Goal: Check status: Verify the current state of an ongoing process or item

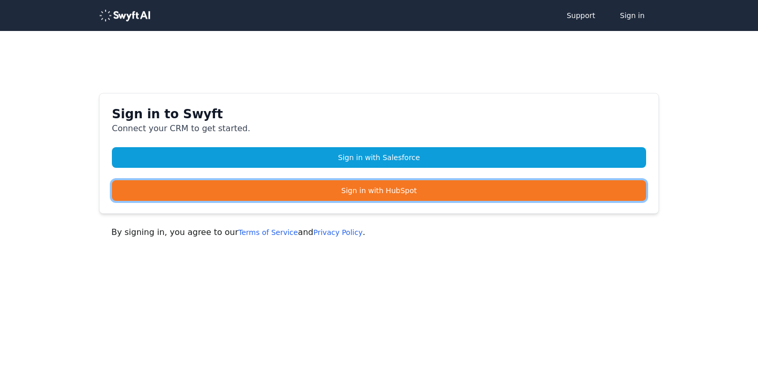
click at [374, 194] on link "Sign in with HubSpot" at bounding box center [379, 190] width 534 height 21
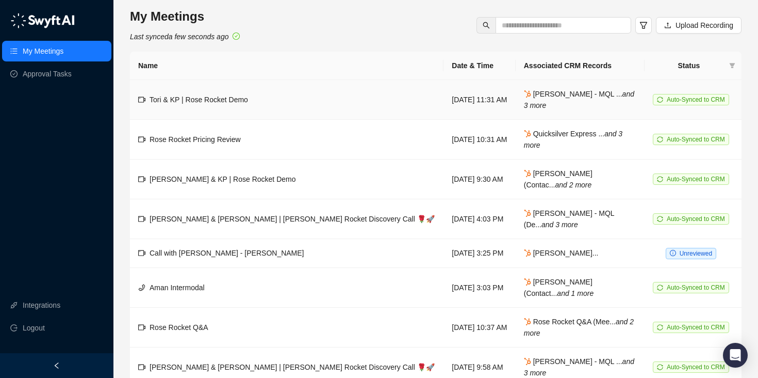
click at [541, 95] on span "[PERSON_NAME] - MQL ... and 3 more" at bounding box center [579, 100] width 110 height 20
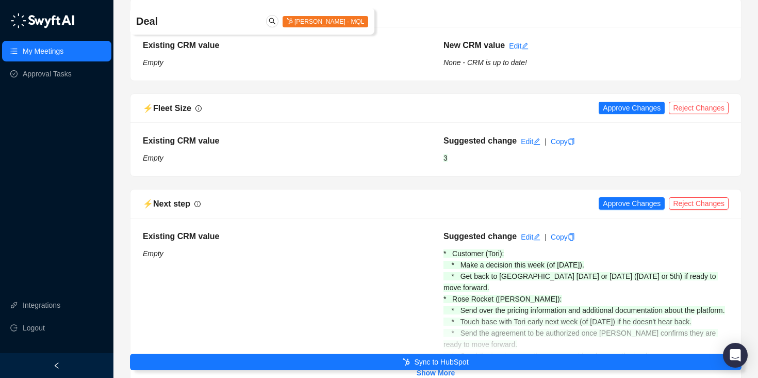
scroll to position [610, 0]
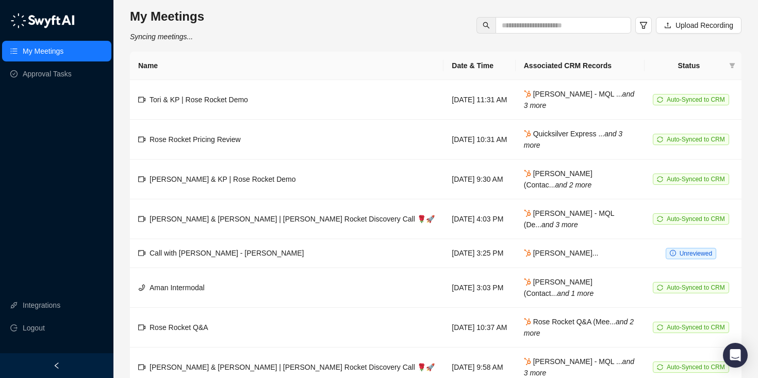
click at [56, 56] on link "My Meetings" at bounding box center [43, 51] width 41 height 21
click at [574, 19] on span at bounding box center [564, 25] width 136 height 17
type input "****"
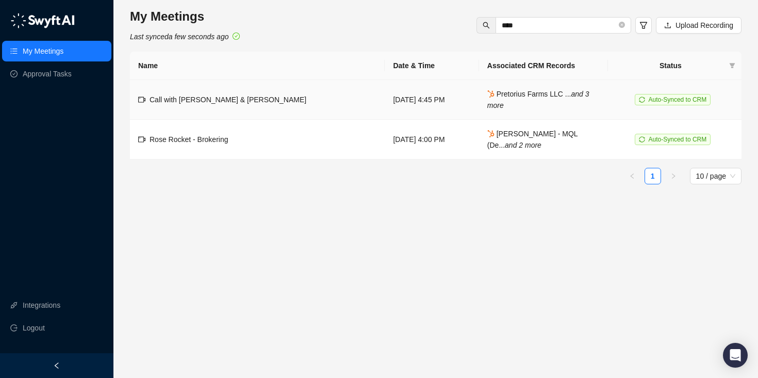
click at [254, 100] on span "Call with [PERSON_NAME] & [PERSON_NAME]" at bounding box center [228, 99] width 157 height 8
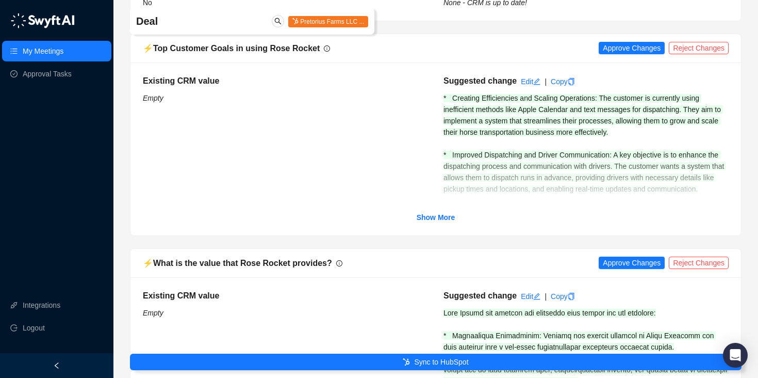
scroll to position [2044, 0]
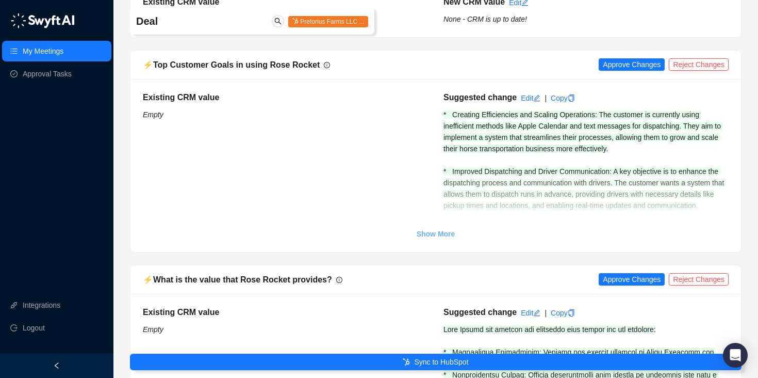
click at [427, 233] on strong "Show More" at bounding box center [436, 234] width 39 height 8
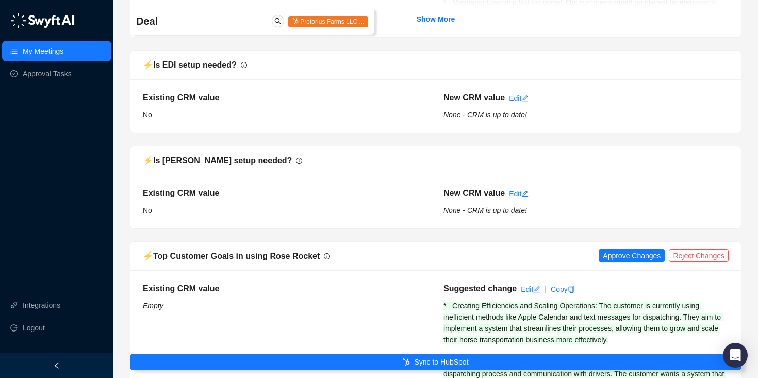
scroll to position [1827, 0]
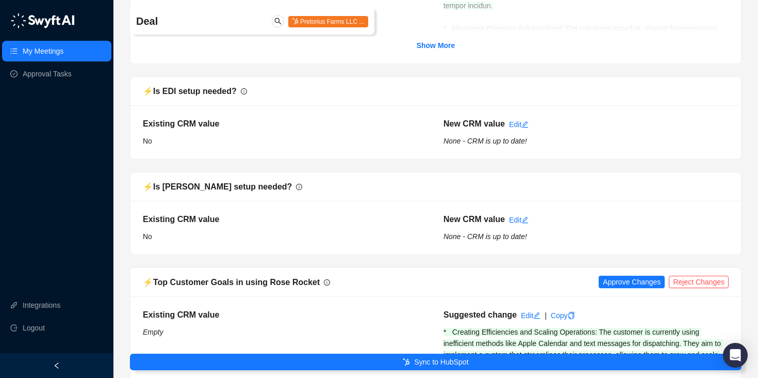
click at [331, 22] on span "Pretorius Farms LLC ..." at bounding box center [328, 21] width 80 height 11
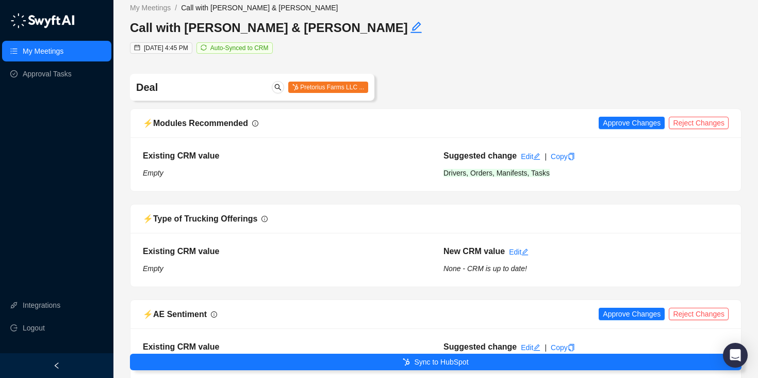
scroll to position [7, 0]
